Goal: Communication & Community: Answer question/provide support

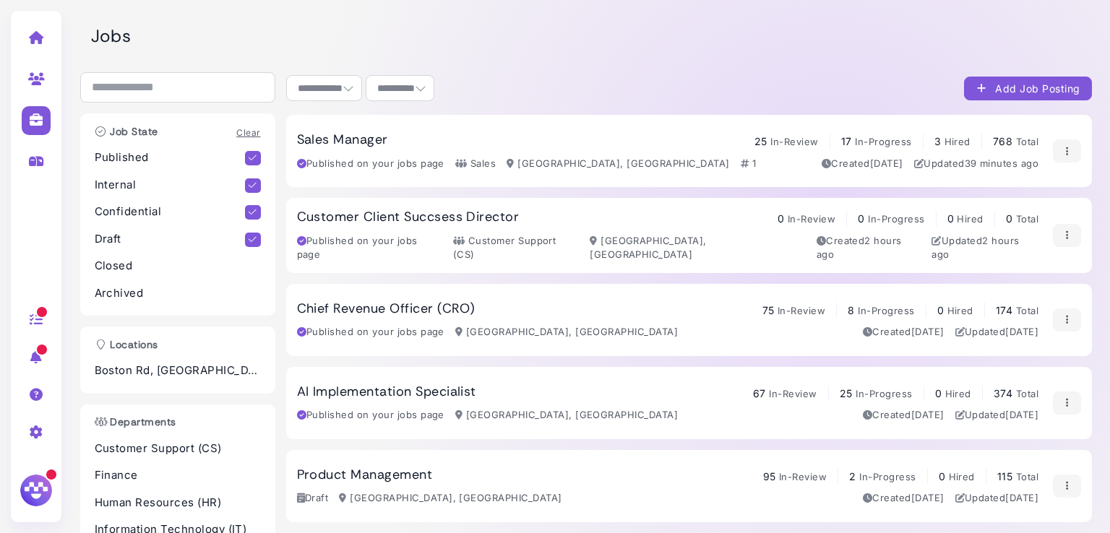
select select "**********"
select select "**"
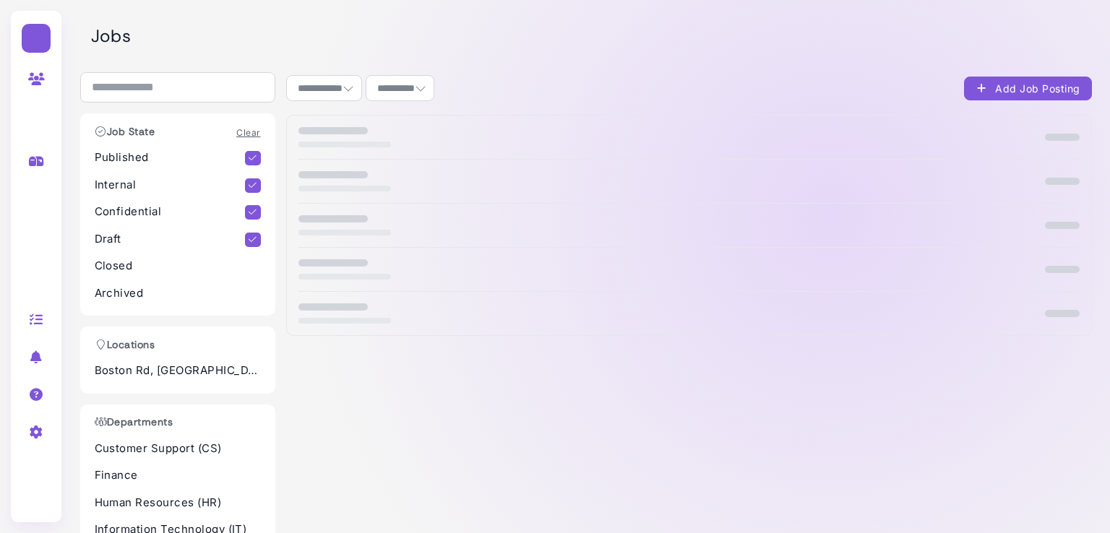
select select "**********"
select select "**"
select select "**********"
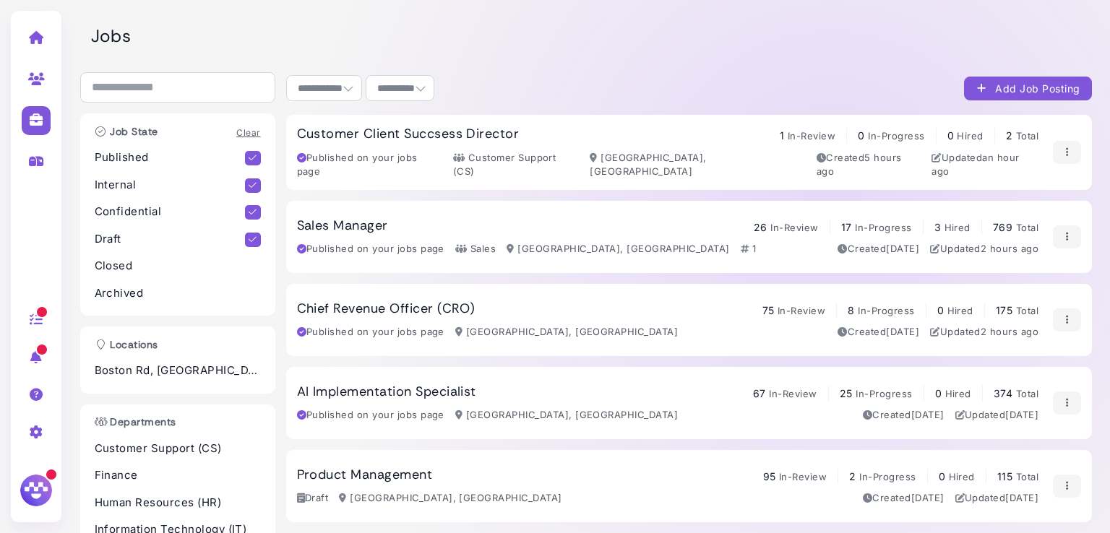
click at [762, 227] on span "26" at bounding box center [761, 227] width 14 height 12
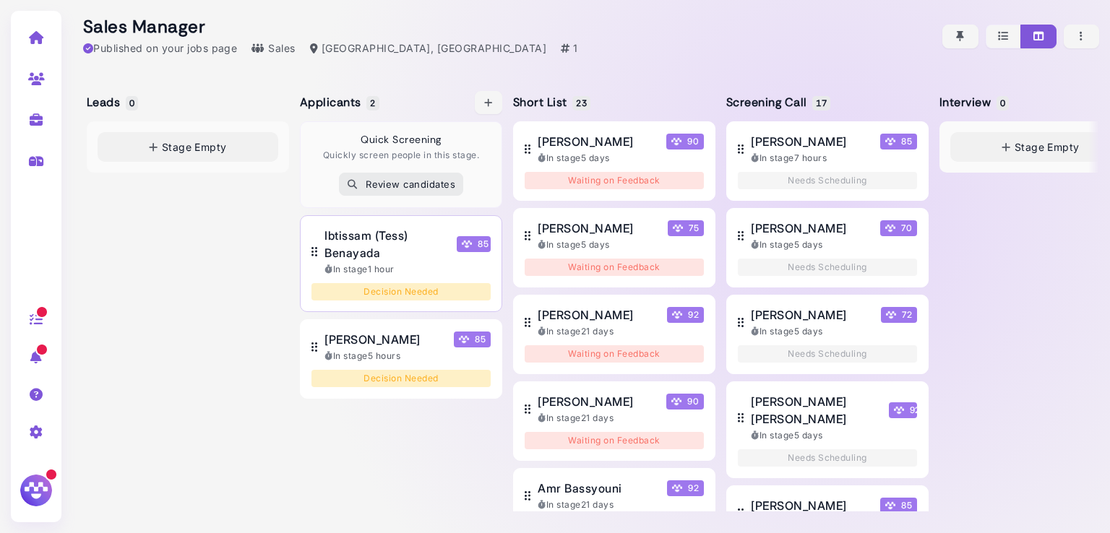
click at [379, 233] on span "Ibtissam (Tess) Benayada" at bounding box center [388, 244] width 127 height 35
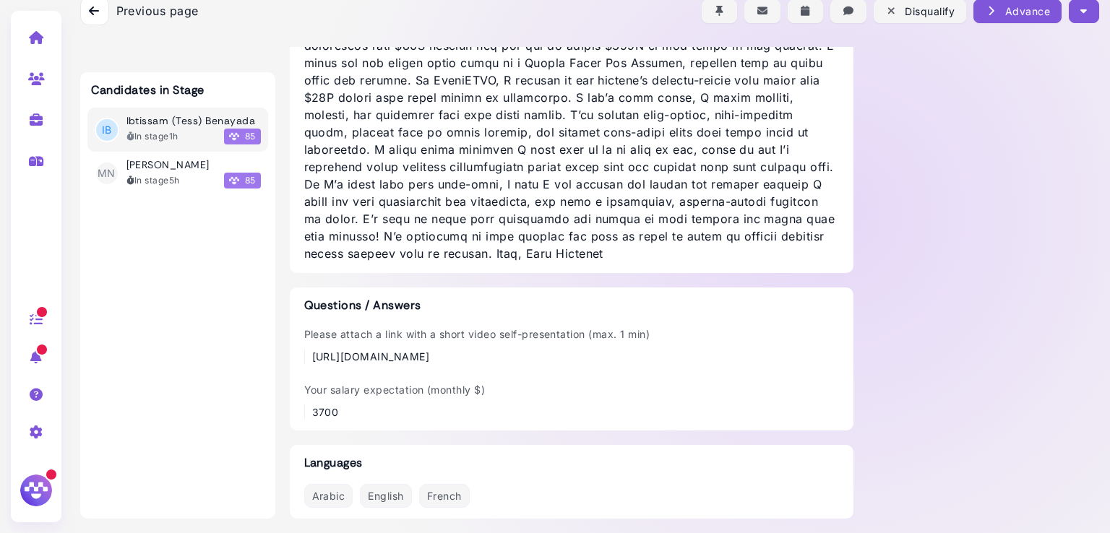
scroll to position [1142, 0]
drag, startPoint x: 587, startPoint y: 353, endPoint x: 278, endPoint y: 330, distance: 310.2
click at [278, 330] on div "Candidates in Stage IB Ibtissam (Tess) Benayada In stage 1h 85 MN Mehdi Nouqati…" at bounding box center [589, 60] width 1019 height 948
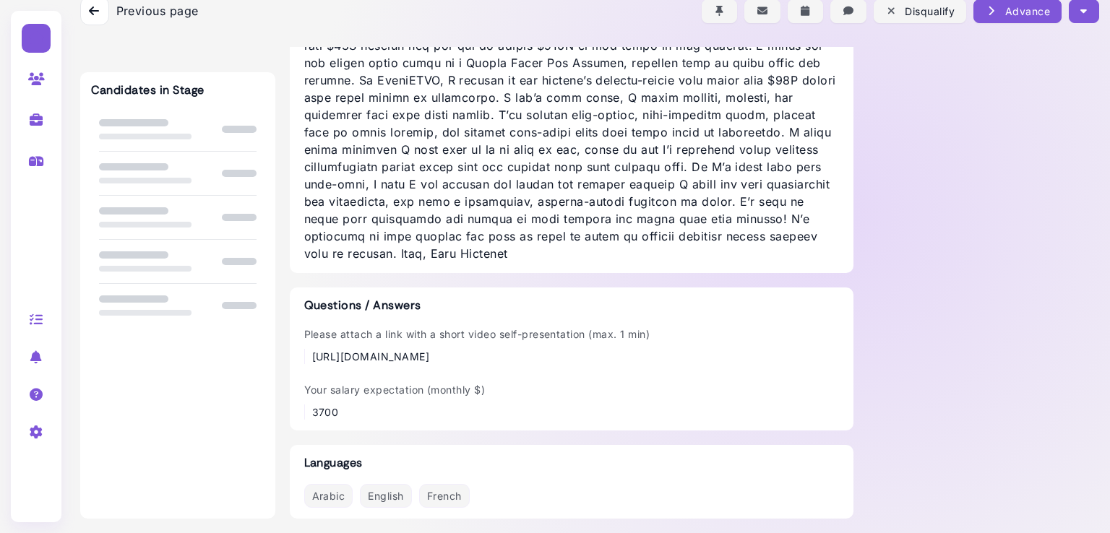
scroll to position [1142, 0]
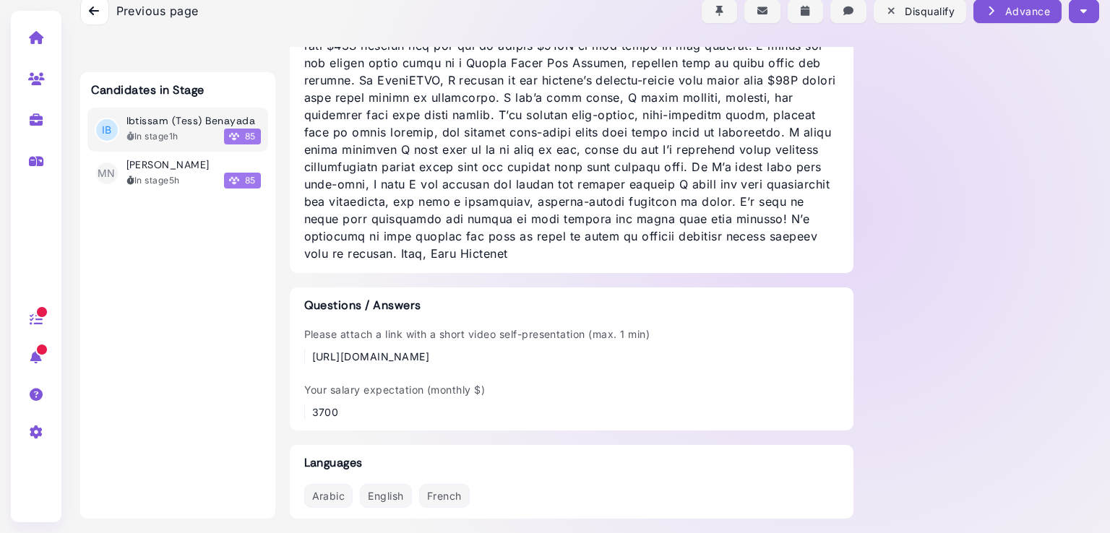
drag, startPoint x: 673, startPoint y: 359, endPoint x: 306, endPoint y: 359, distance: 366.5
click at [306, 359] on div "Please attach a link with a short video self-presentation (max. 1 min) [URL][DO…" at bounding box center [571, 346] width 535 height 38
click at [312, 359] on div "[URL][DOMAIN_NAME]" at bounding box center [481, 356] width 338 height 15
drag, startPoint x: 663, startPoint y: 356, endPoint x: 304, endPoint y: 349, distance: 359.3
click at [304, 349] on div "Please attach a link with a short video self-presentation (max. 1 min) [URL][DO…" at bounding box center [571, 346] width 535 height 38
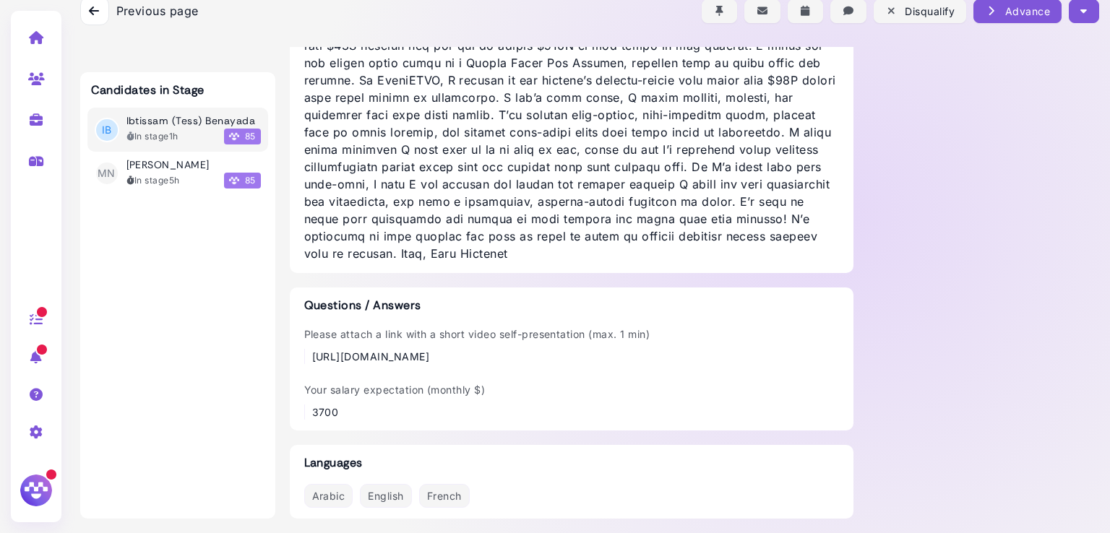
copy div "[URL][DOMAIN_NAME]"
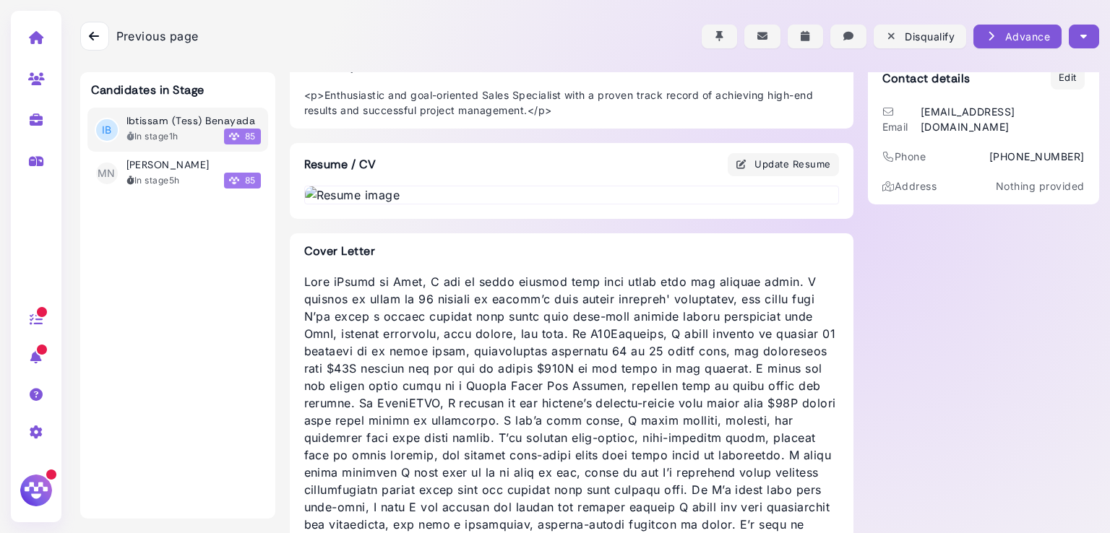
scroll to position [100, 0]
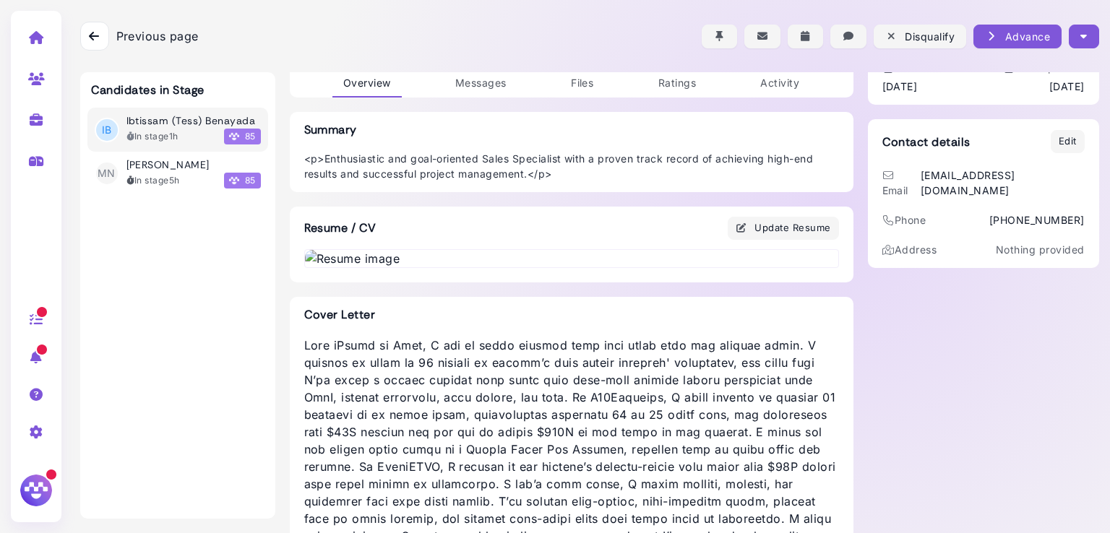
click at [475, 72] on div "Previous page Back Disqualify Advance Move to: Leads Applicants Short List Scre…" at bounding box center [589, 36] width 1019 height 72
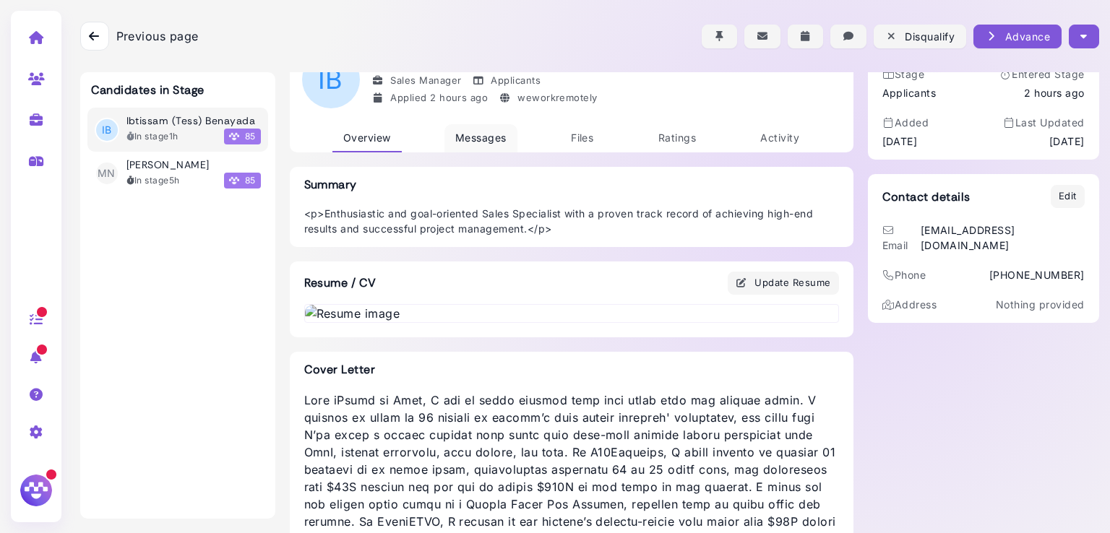
click at [459, 139] on span "Messages" at bounding box center [480, 138] width 51 height 12
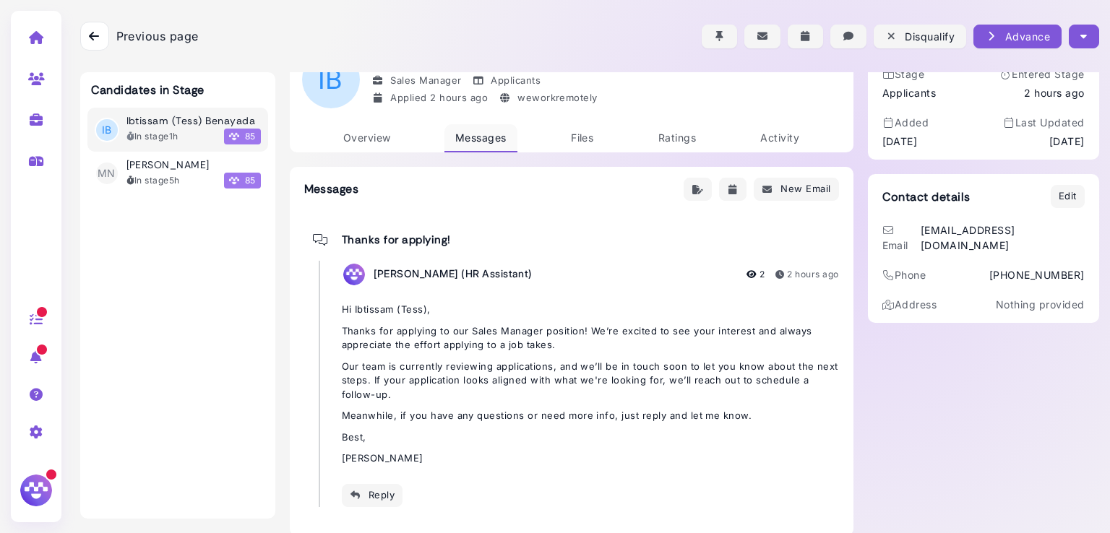
scroll to position [61, 0]
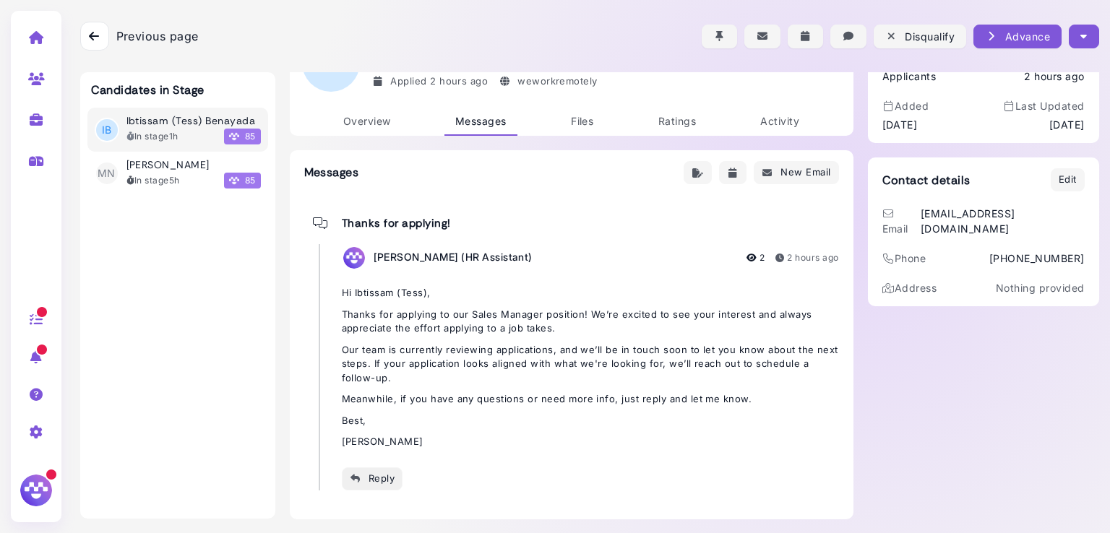
click at [356, 468] on button "Reply" at bounding box center [372, 479] width 61 height 23
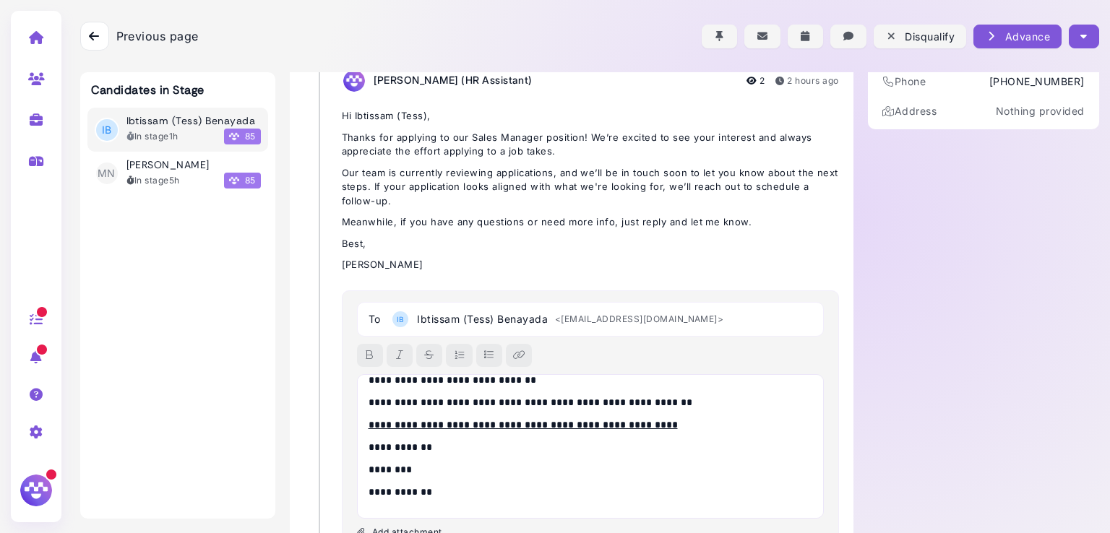
scroll to position [0, 0]
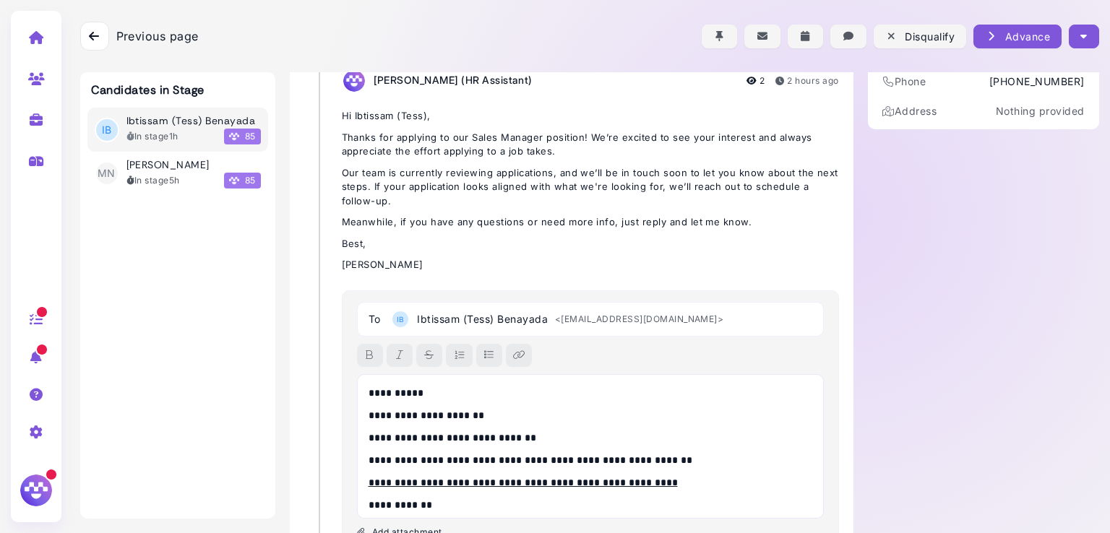
click at [409, 389] on p "**********" at bounding box center [587, 393] width 437 height 15
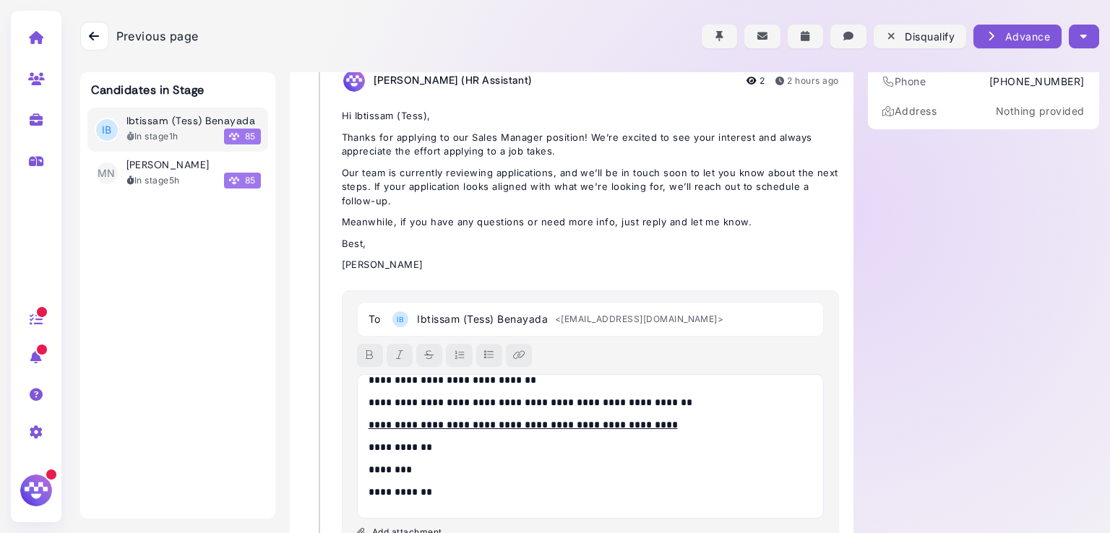
scroll to position [336, 0]
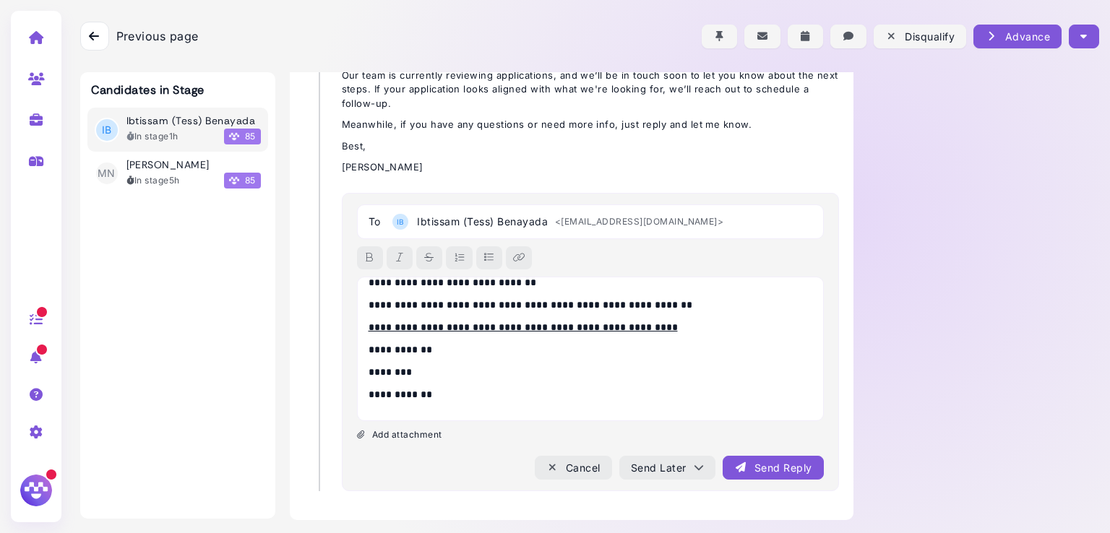
click at [746, 473] on div "Send Reply" at bounding box center [772, 467] width 77 height 15
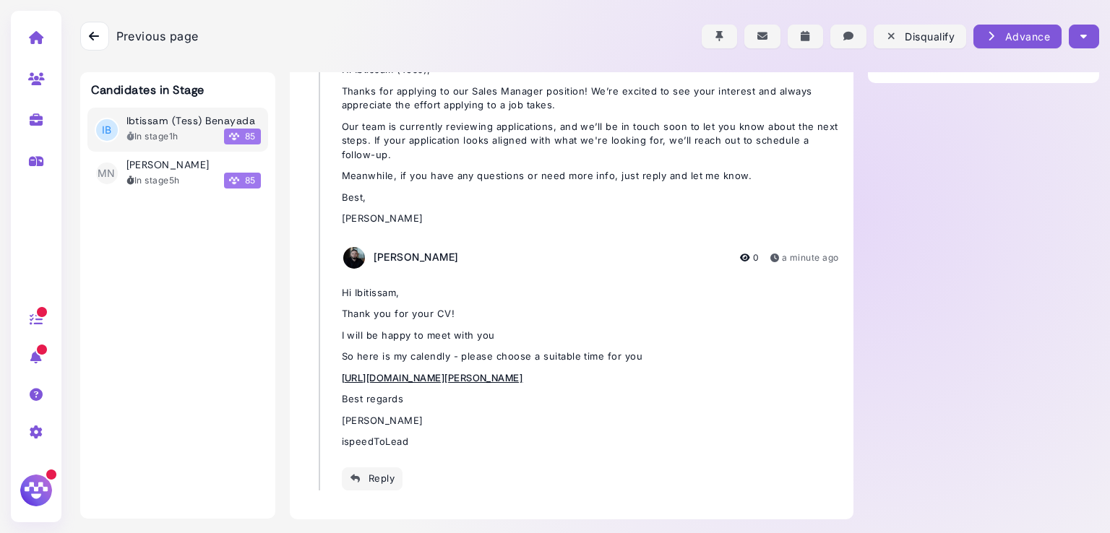
click at [1087, 39] on button "button" at bounding box center [1084, 37] width 30 height 24
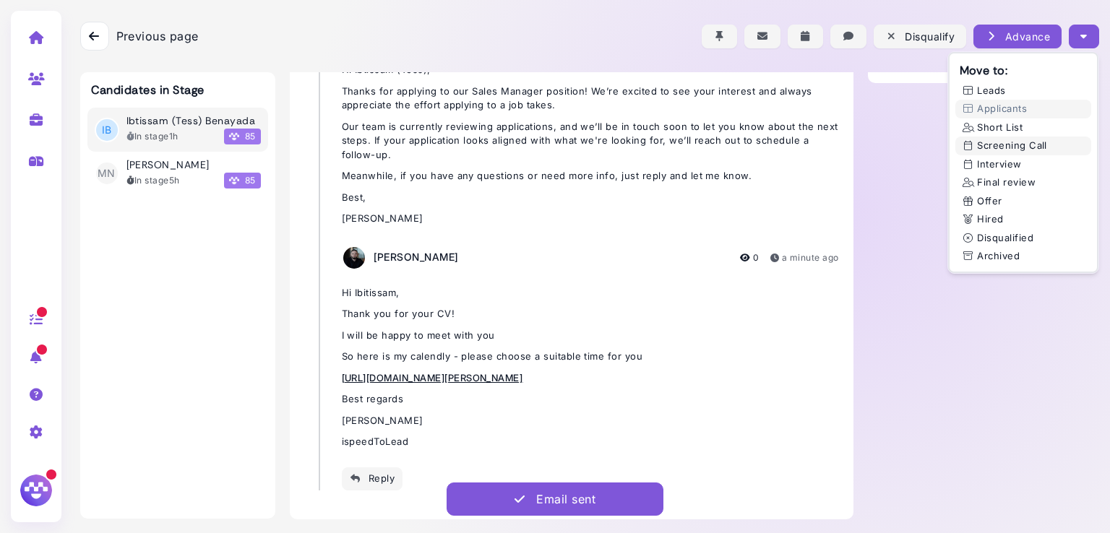
click at [992, 143] on button "Screening Call" at bounding box center [1024, 146] width 136 height 19
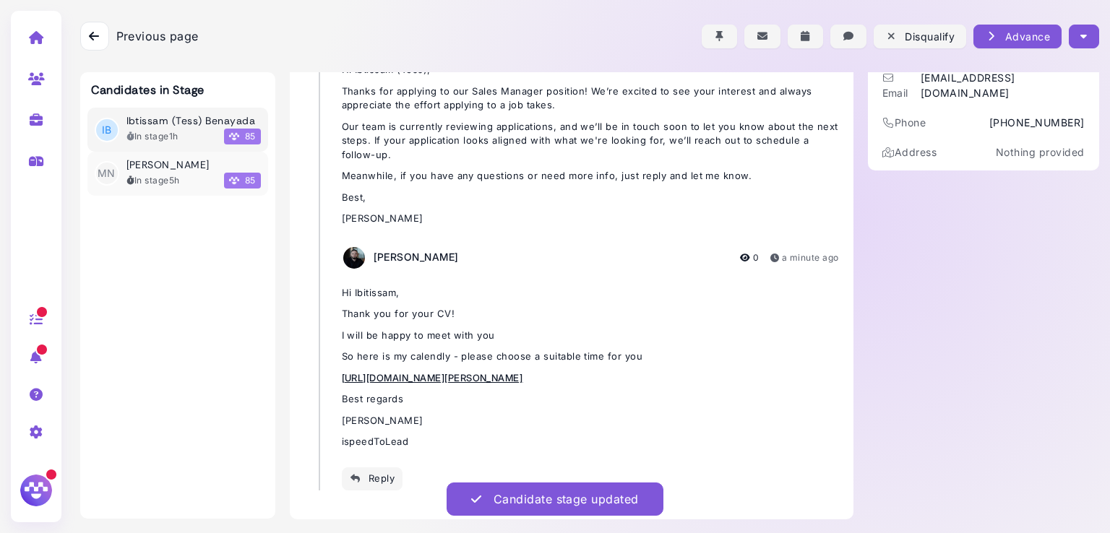
click at [136, 171] on div "[PERSON_NAME] In stage 5h 85" at bounding box center [194, 174] width 134 height 30
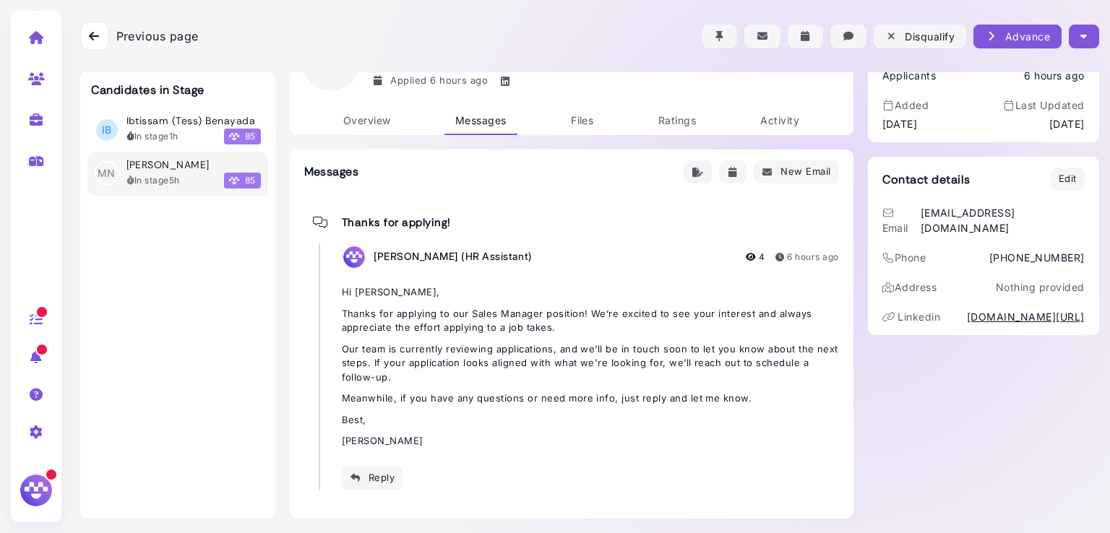
scroll to position [61, 0]
click at [357, 116] on span "Overview" at bounding box center [367, 121] width 48 height 12
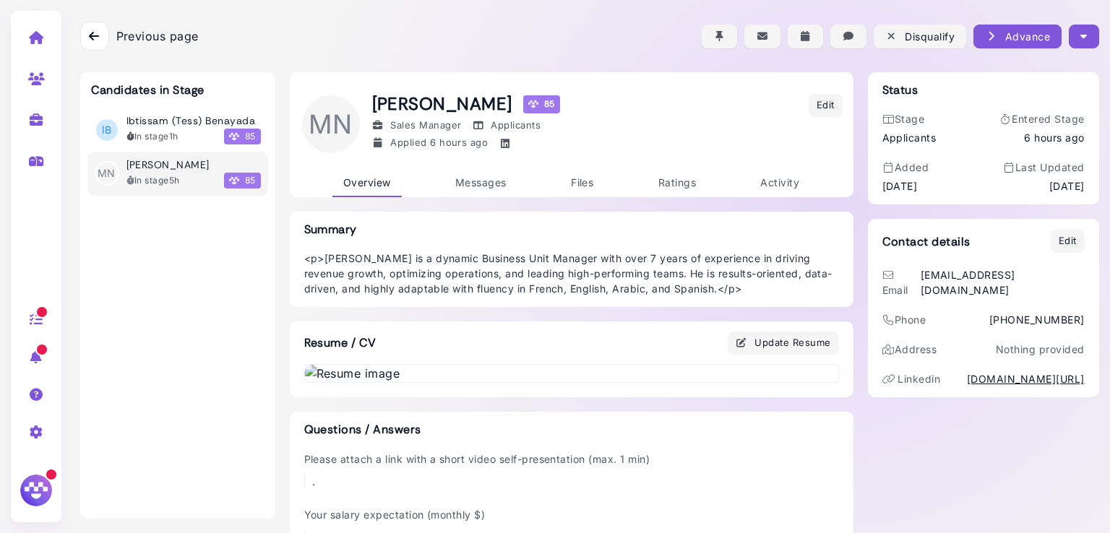
click at [1081, 41] on icon "button" at bounding box center [1084, 36] width 7 height 15
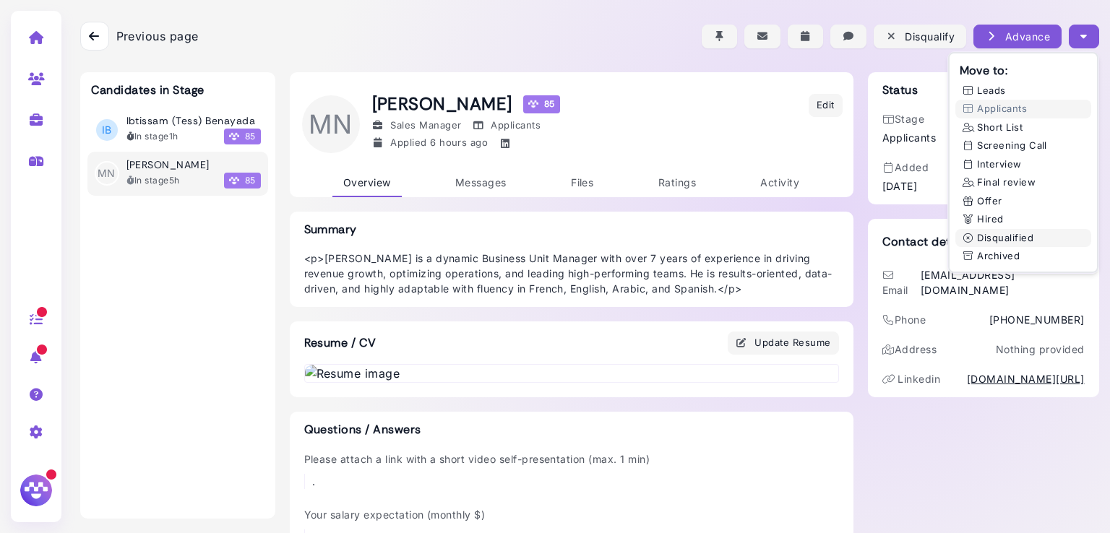
click at [1022, 235] on button "Disqualified" at bounding box center [1024, 238] width 136 height 19
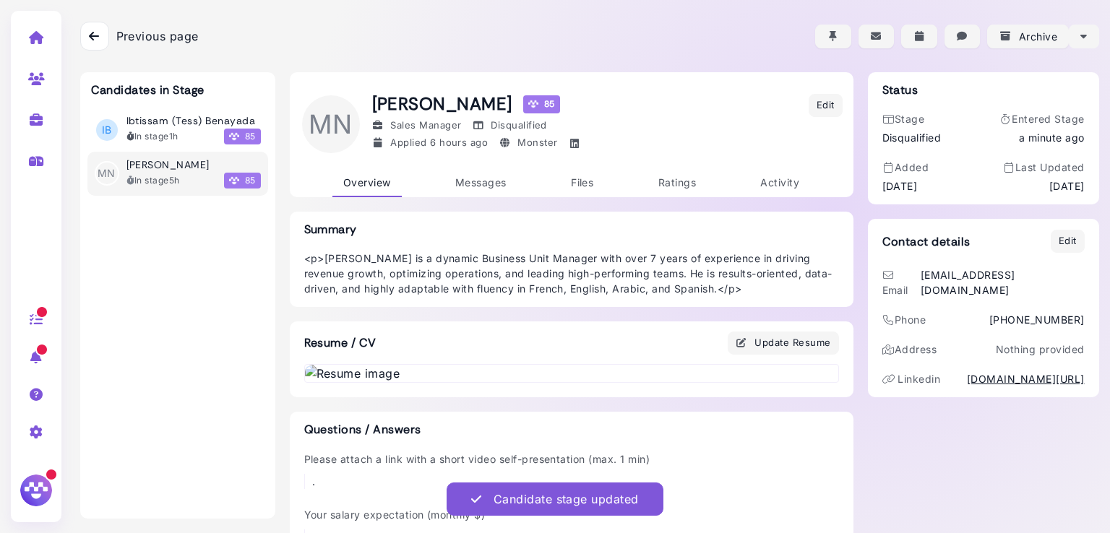
click at [35, 43] on icon at bounding box center [36, 37] width 17 height 13
